Goal: Task Accomplishment & Management: Manage account settings

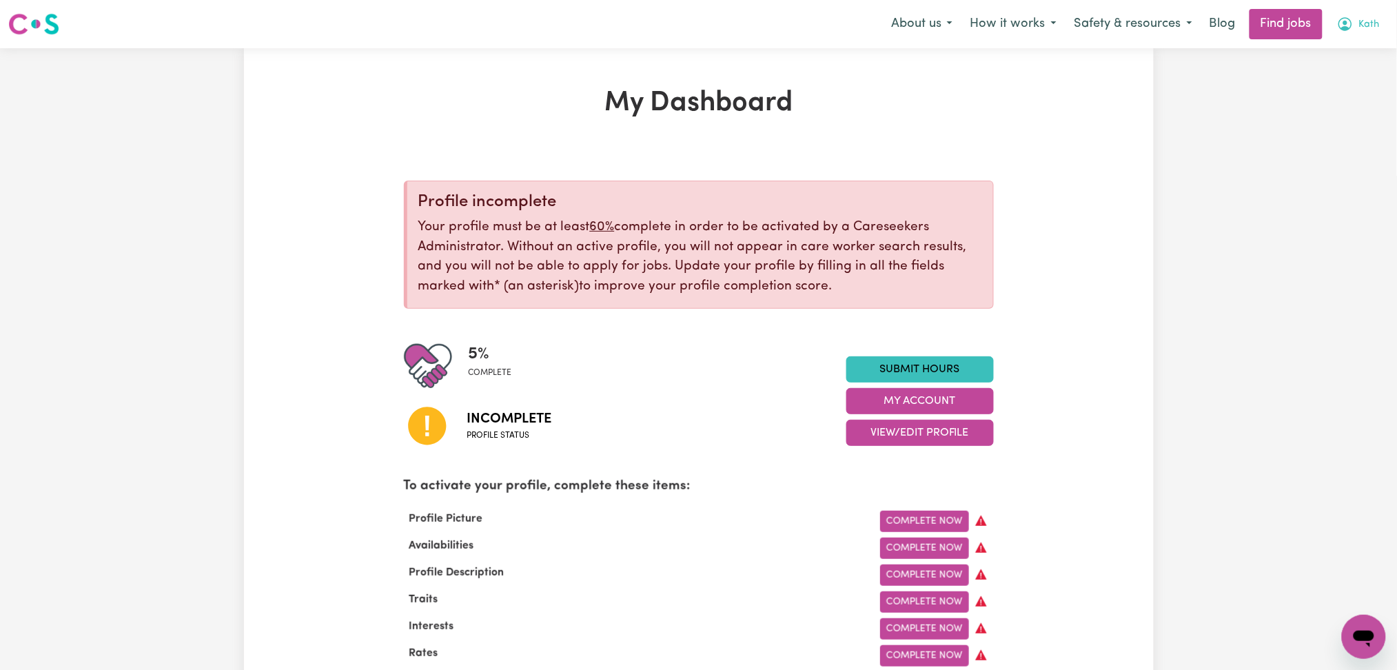
drag, startPoint x: 1363, startPoint y: 22, endPoint x: 1357, endPoint y: 35, distance: 14.5
click at [1362, 28] on span "Kath" at bounding box center [1369, 24] width 21 height 15
click at [1305, 105] on link "Logout" at bounding box center [1333, 105] width 109 height 26
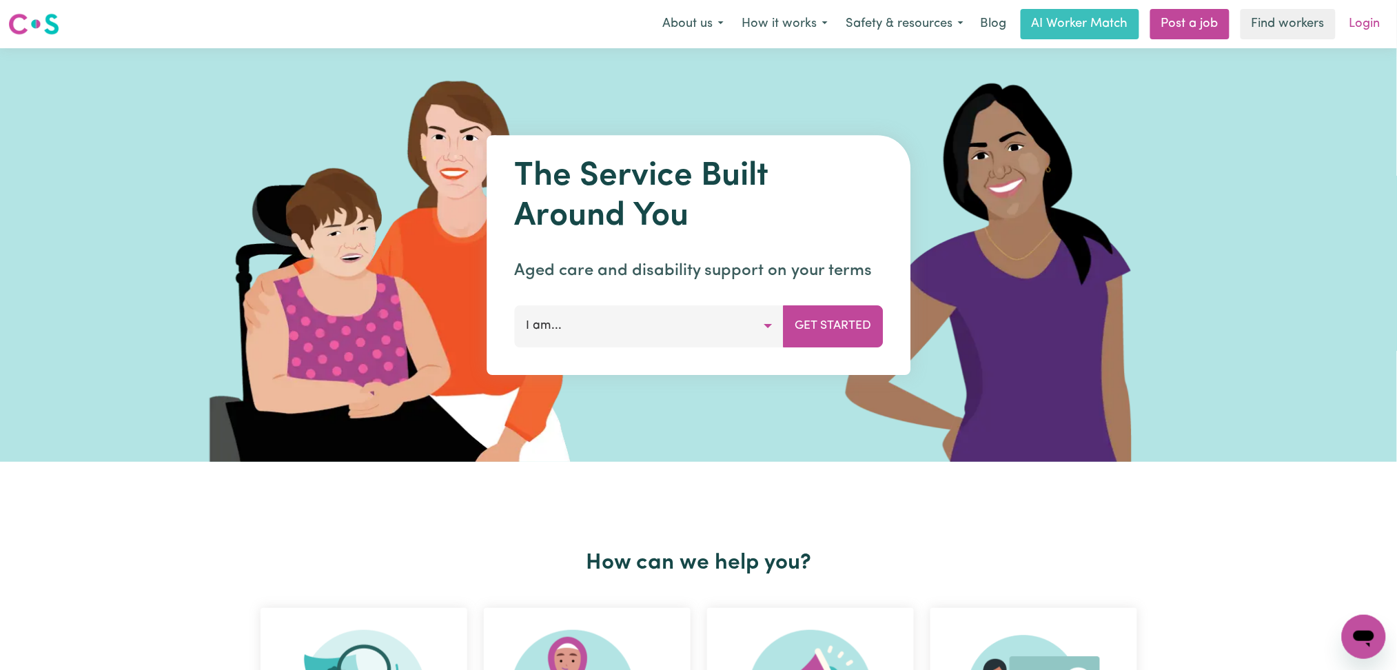
click at [1387, 15] on link "Login" at bounding box center [1365, 24] width 48 height 30
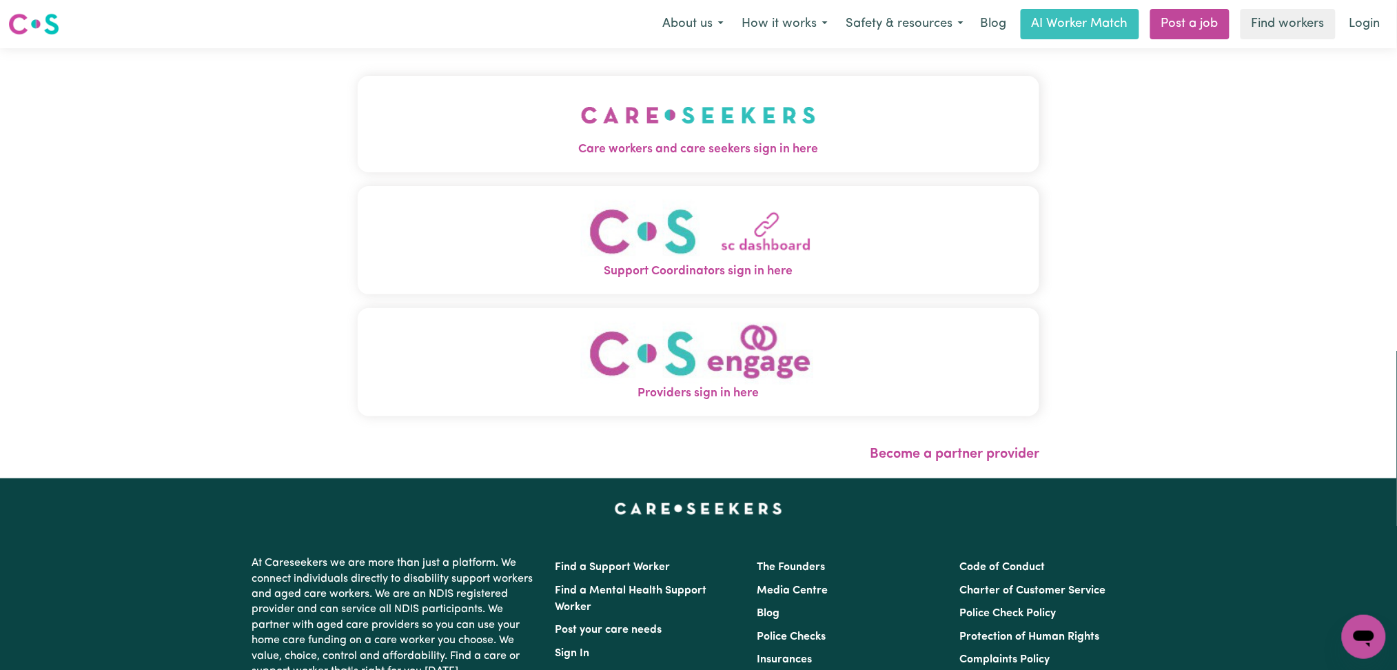
click at [722, 87] on button "Care workers and care seekers sign in here" at bounding box center [699, 124] width 682 height 97
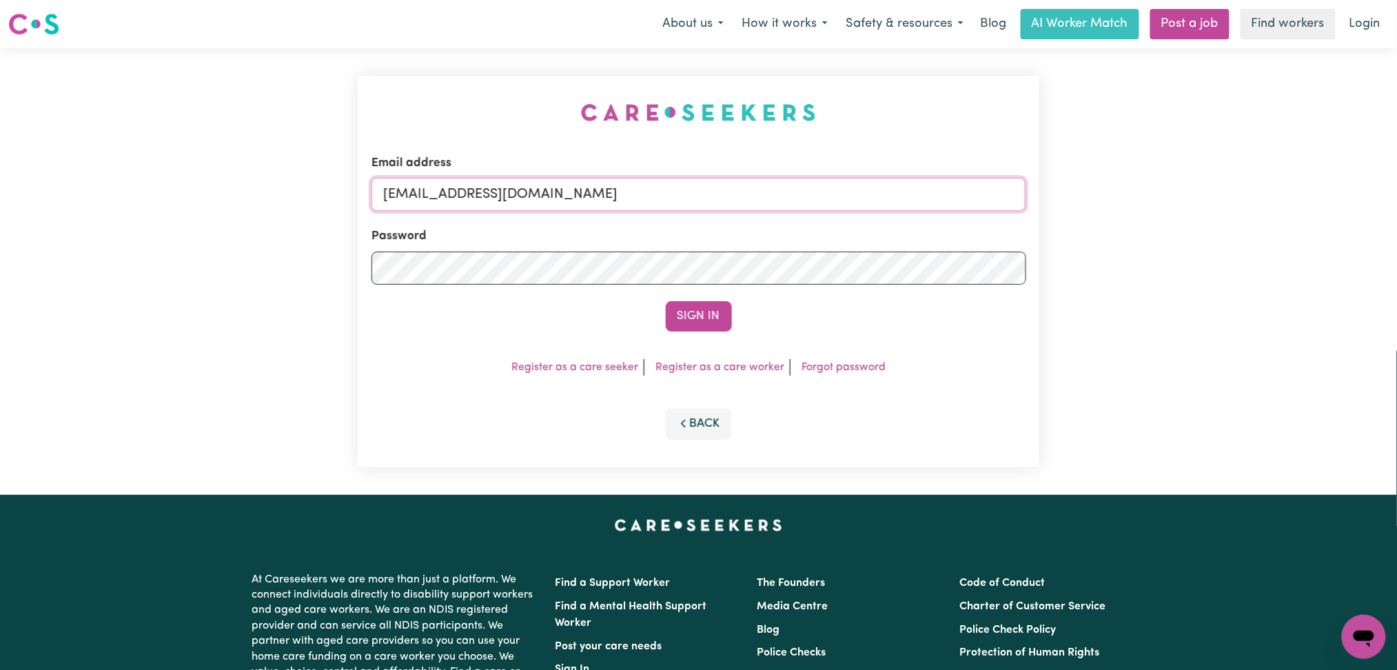
click at [619, 205] on input "[EMAIL_ADDRESS][DOMAIN_NAME]" at bounding box center [699, 194] width 655 height 33
drag, startPoint x: 453, startPoint y: 183, endPoint x: 821, endPoint y: 296, distance: 385.1
click at [969, 210] on input "Superuser~[EMAIL_ADDRESS][DOMAIN_NAME]" at bounding box center [699, 194] width 655 height 33
type input "Superuser~[EMAIL_ADDRESS][DOMAIN_NAME]"
click at [698, 302] on button "Sign In" at bounding box center [699, 316] width 66 height 30
